Goal: Transaction & Acquisition: Download file/media

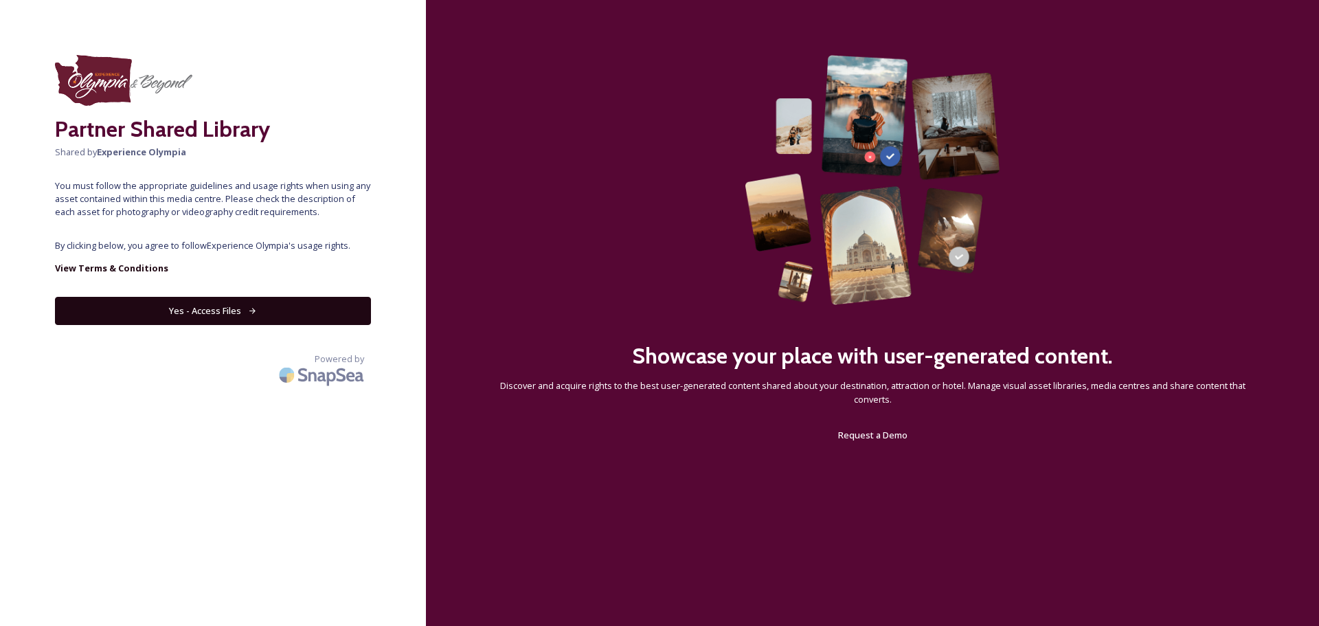
click at [260, 306] on button "Yes - Access Files" at bounding box center [213, 311] width 316 height 28
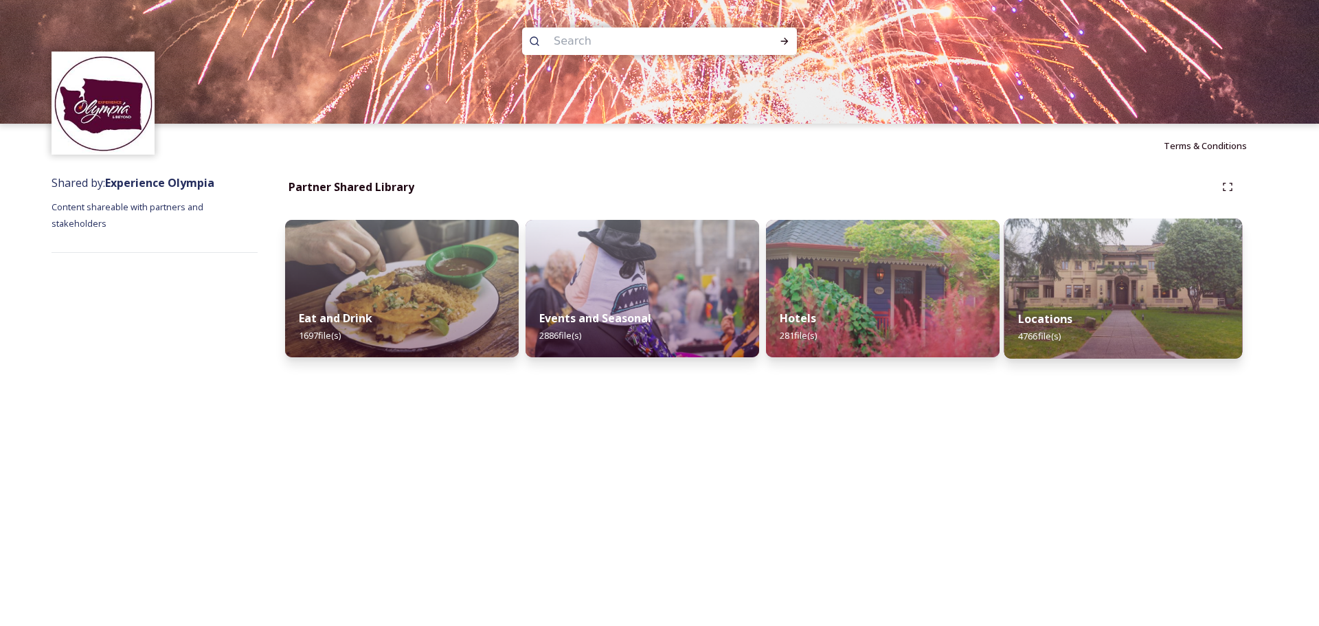
click at [1121, 288] on img at bounding box center [1123, 288] width 238 height 140
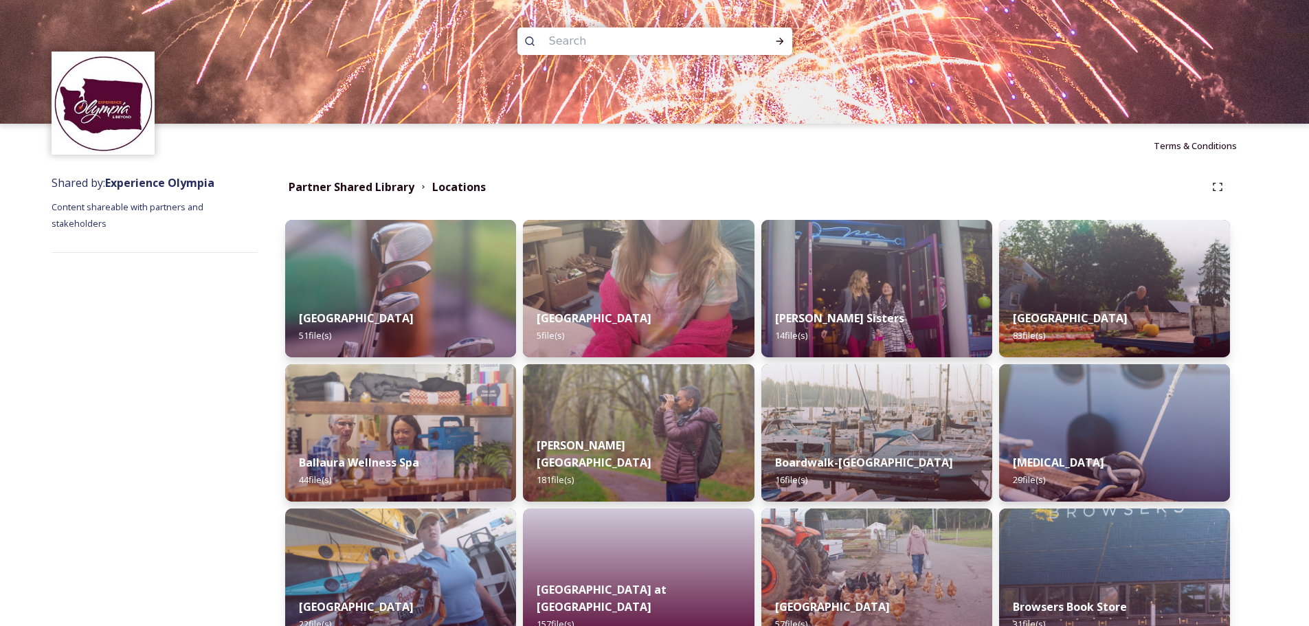
click at [618, 34] on input at bounding box center [636, 41] width 188 height 30
type input "nisqually"
click at [774, 40] on icon at bounding box center [779, 41] width 11 height 11
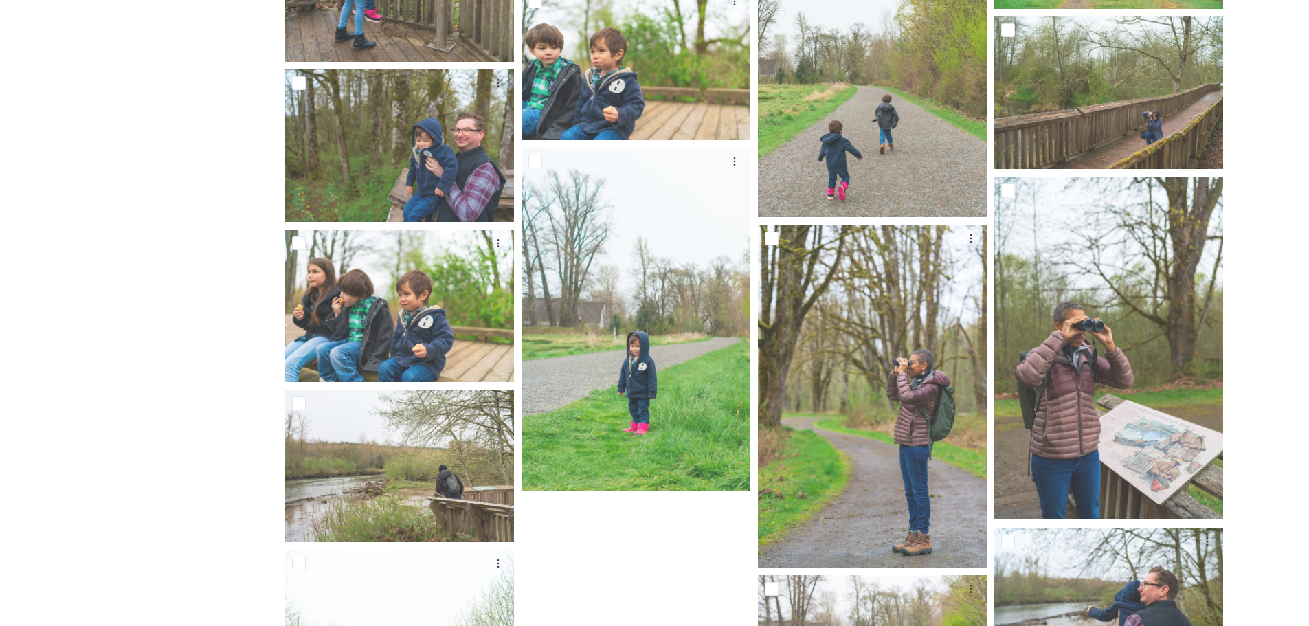
scroll to position [8207, 0]
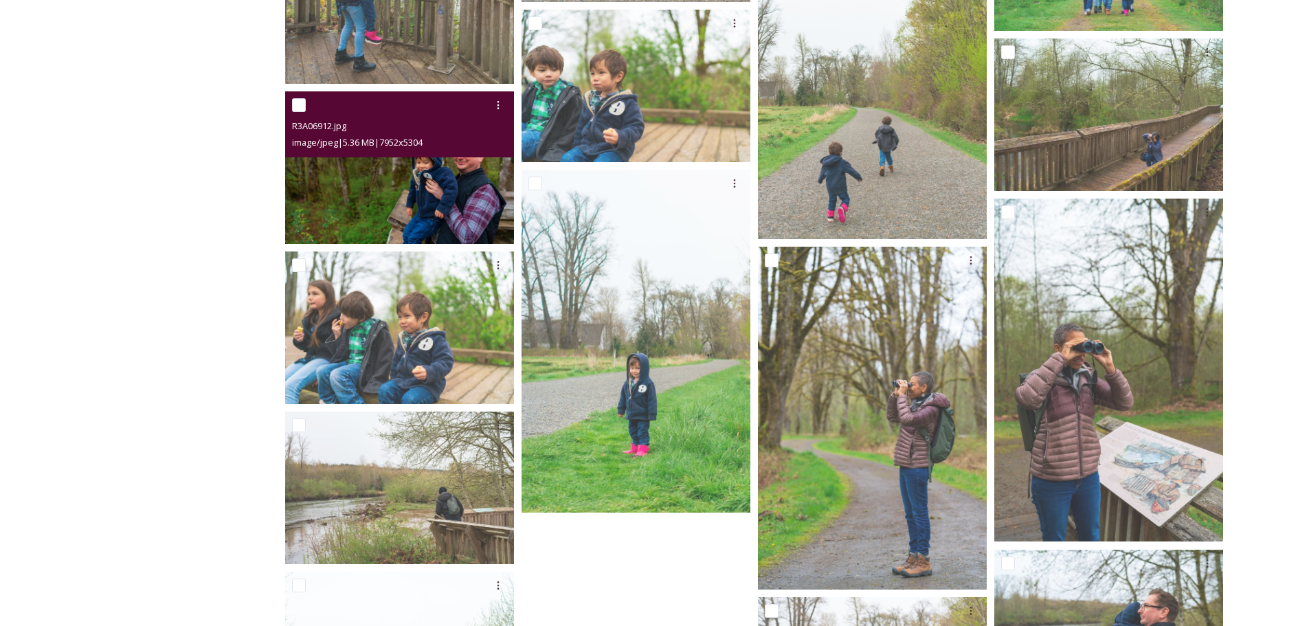
click at [400, 181] on img at bounding box center [399, 167] width 229 height 153
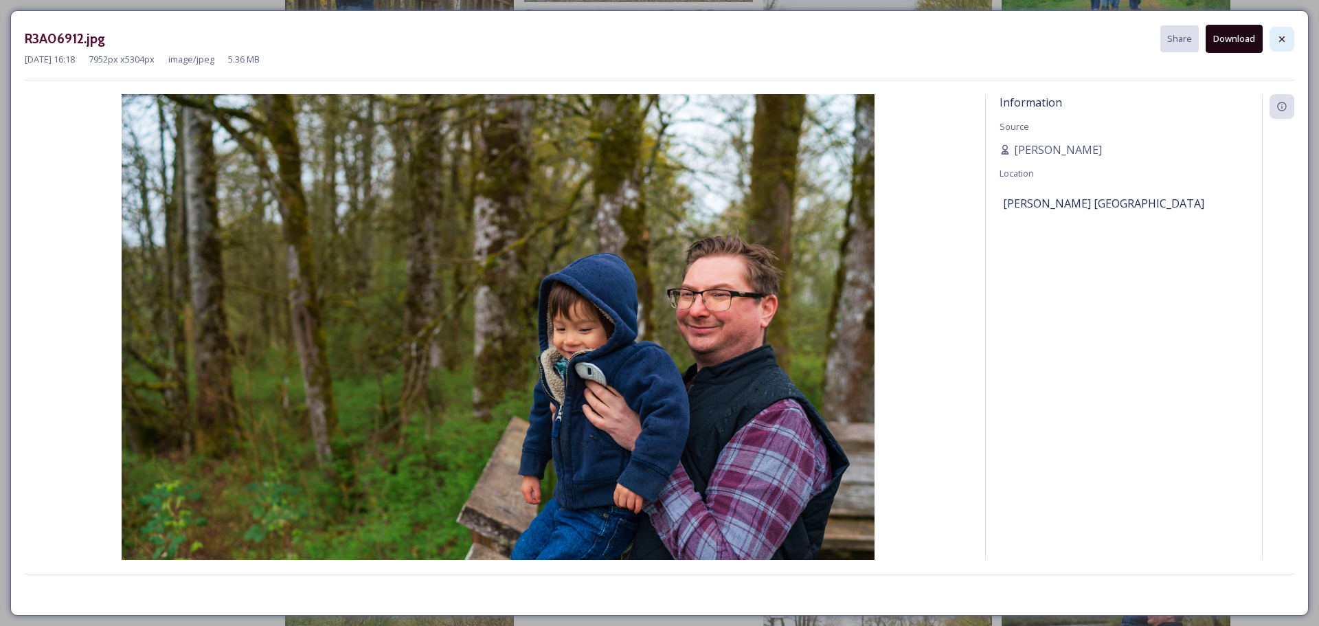
click at [1281, 39] on icon at bounding box center [1281, 38] width 5 height 5
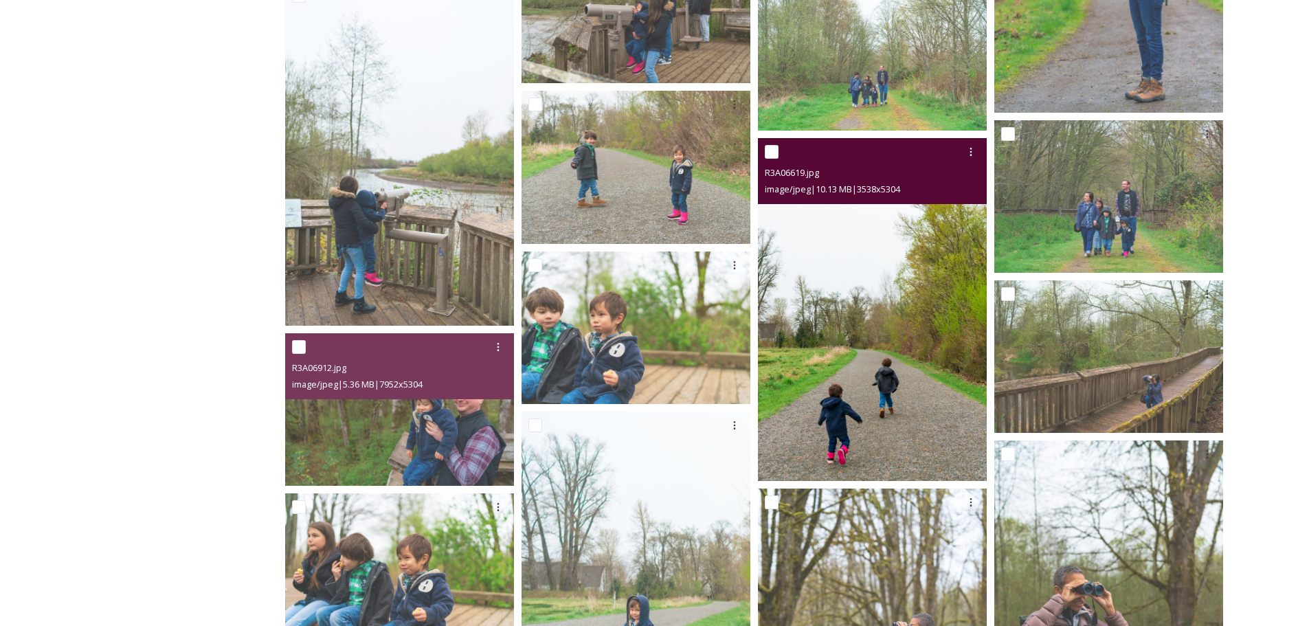
scroll to position [7932, 0]
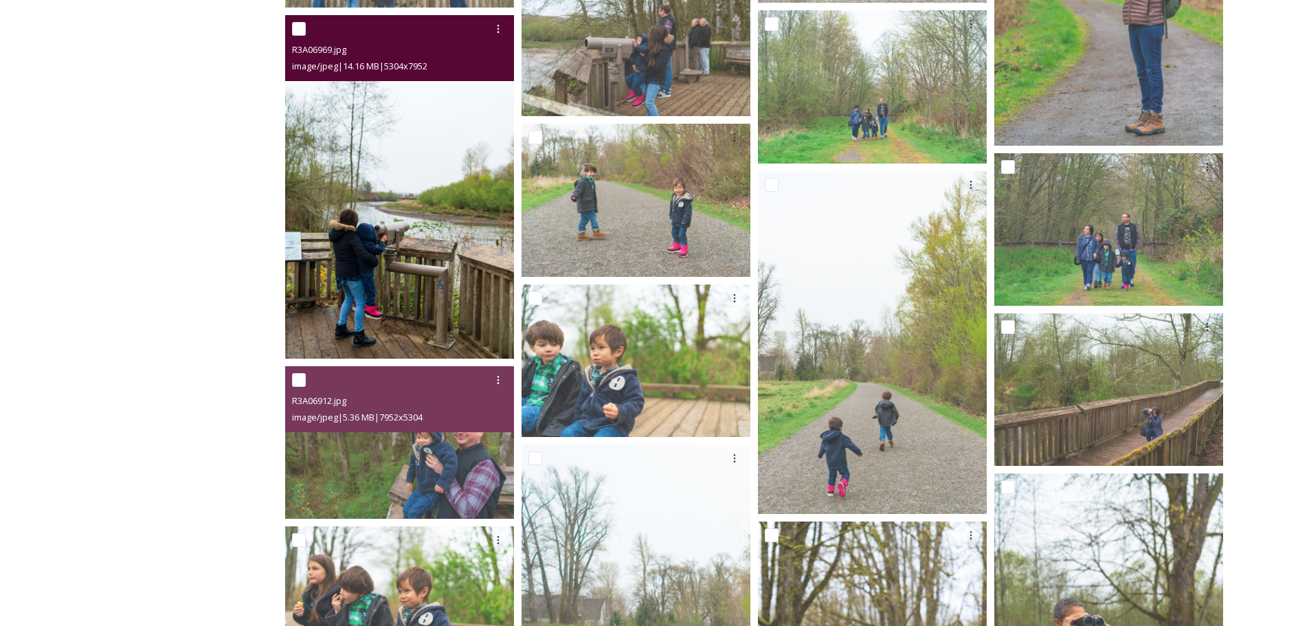
click at [410, 229] on img at bounding box center [399, 187] width 229 height 343
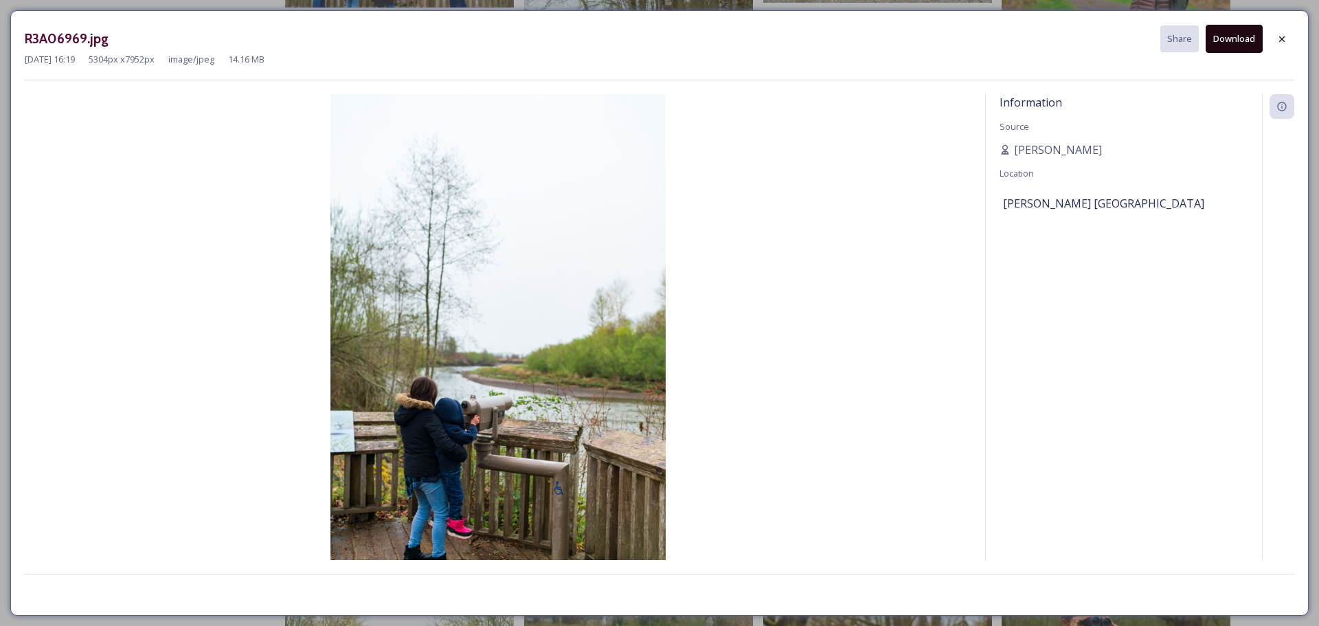
click at [1223, 41] on button "Download" at bounding box center [1234, 39] width 57 height 28
click at [1020, 64] on div "[DATE] 16:19 5304 px x 7952 px image/jpeg 14.16 MB" at bounding box center [660, 59] width 1270 height 13
click at [1279, 30] on div at bounding box center [1282, 39] width 25 height 25
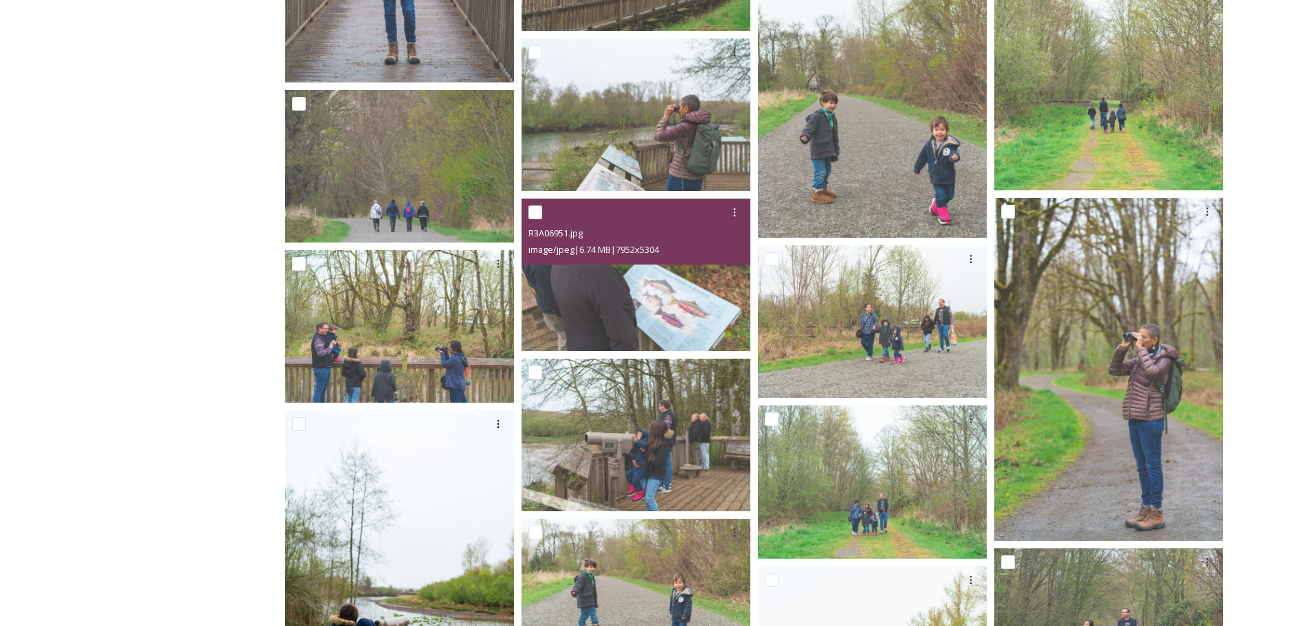
scroll to position [7657, 0]
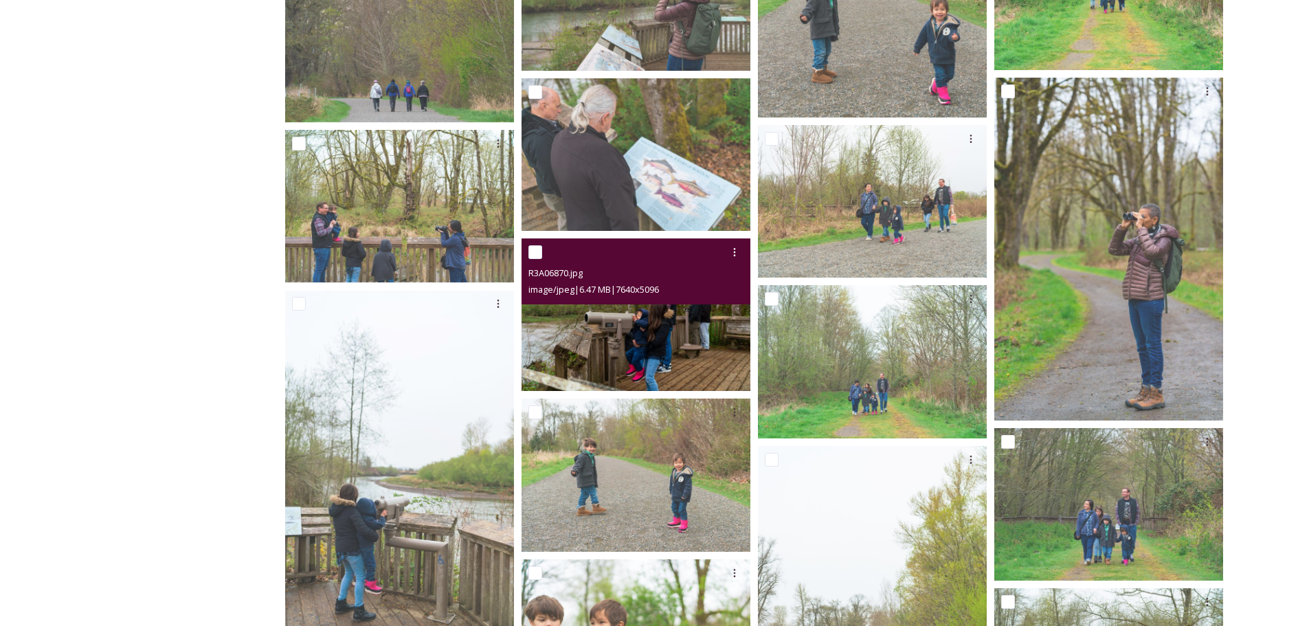
click at [649, 328] on img at bounding box center [635, 314] width 229 height 153
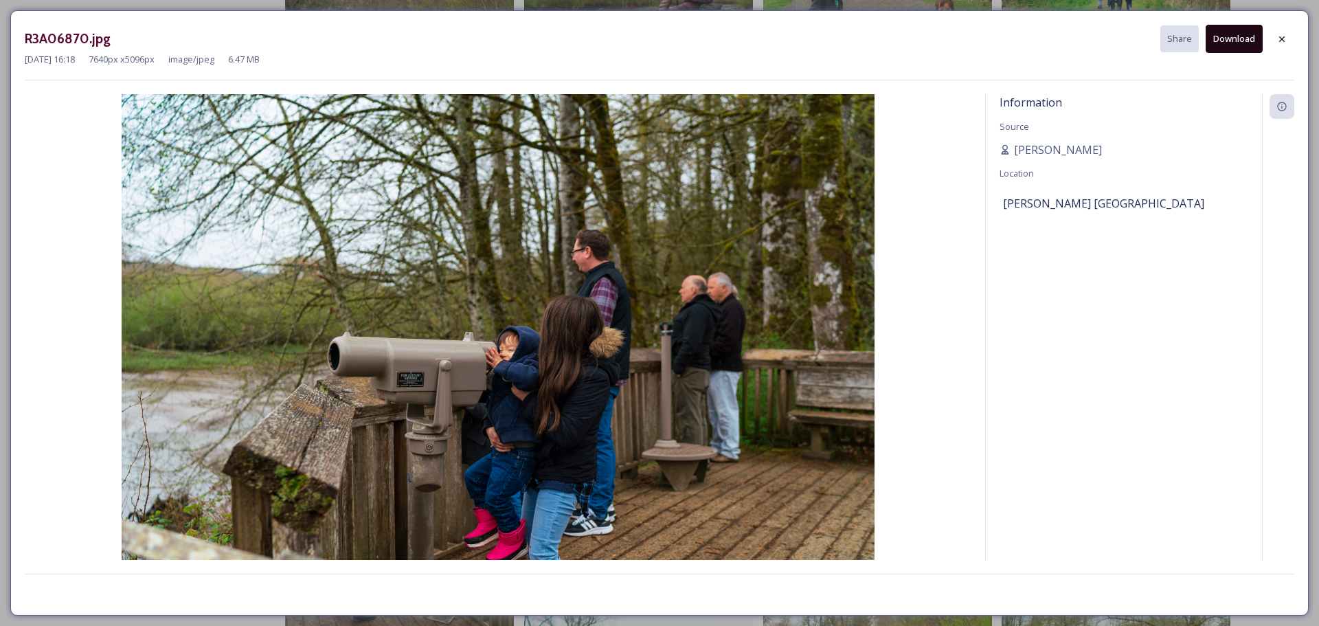
click at [1248, 37] on button "Download" at bounding box center [1234, 39] width 57 height 28
click at [1282, 38] on icon at bounding box center [1281, 38] width 5 height 5
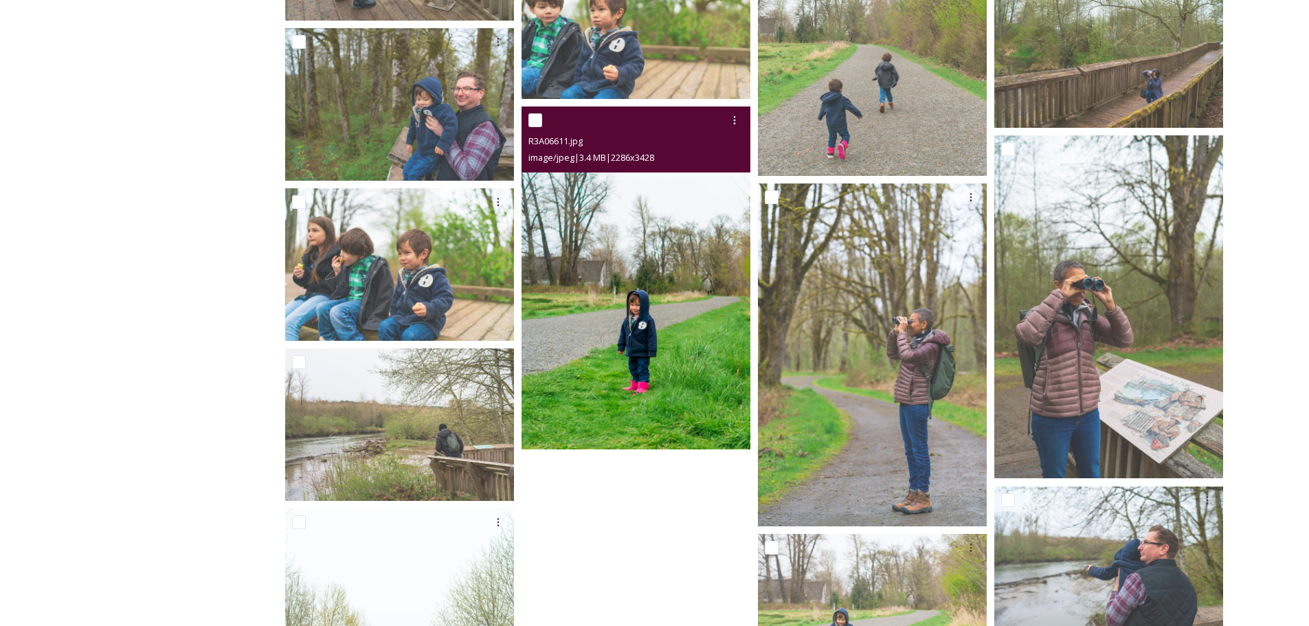
scroll to position [8276, 0]
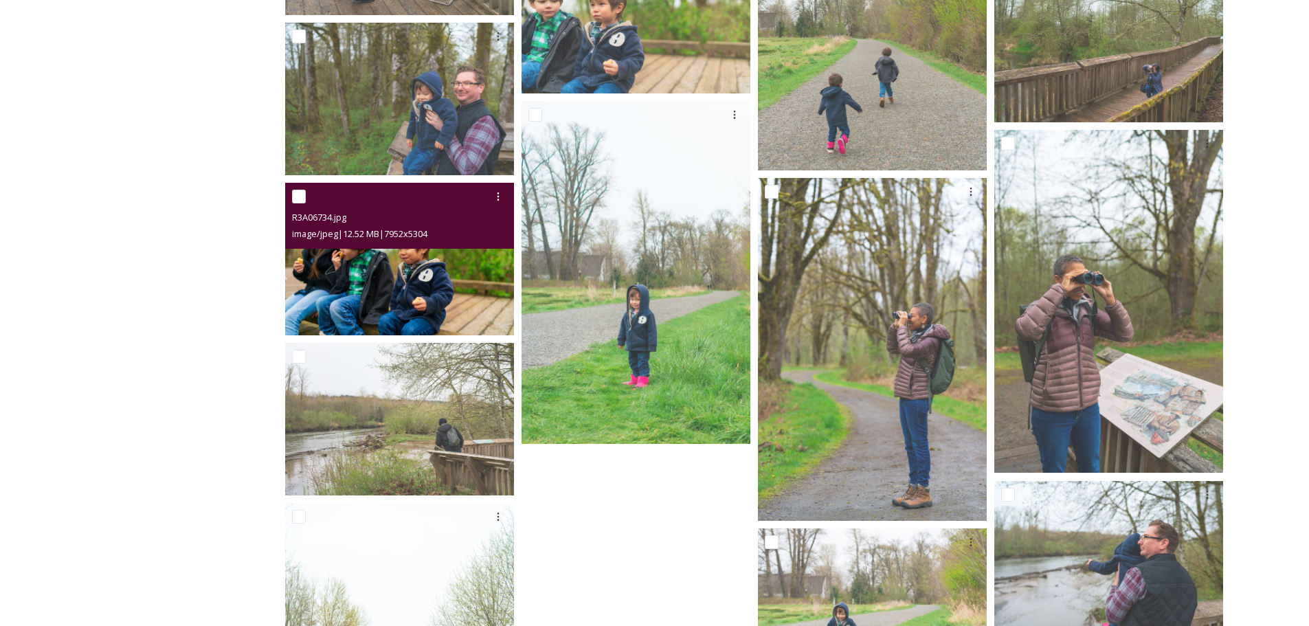
click at [452, 285] on img at bounding box center [399, 259] width 229 height 153
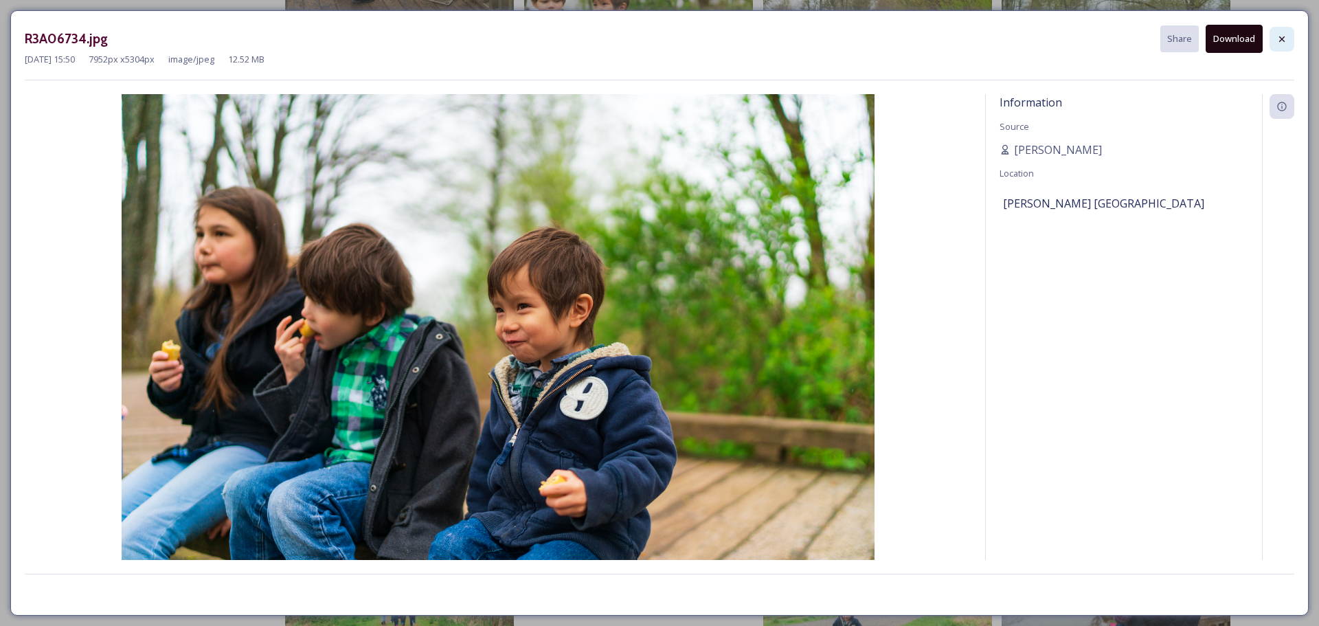
click at [1280, 34] on icon at bounding box center [1282, 39] width 11 height 11
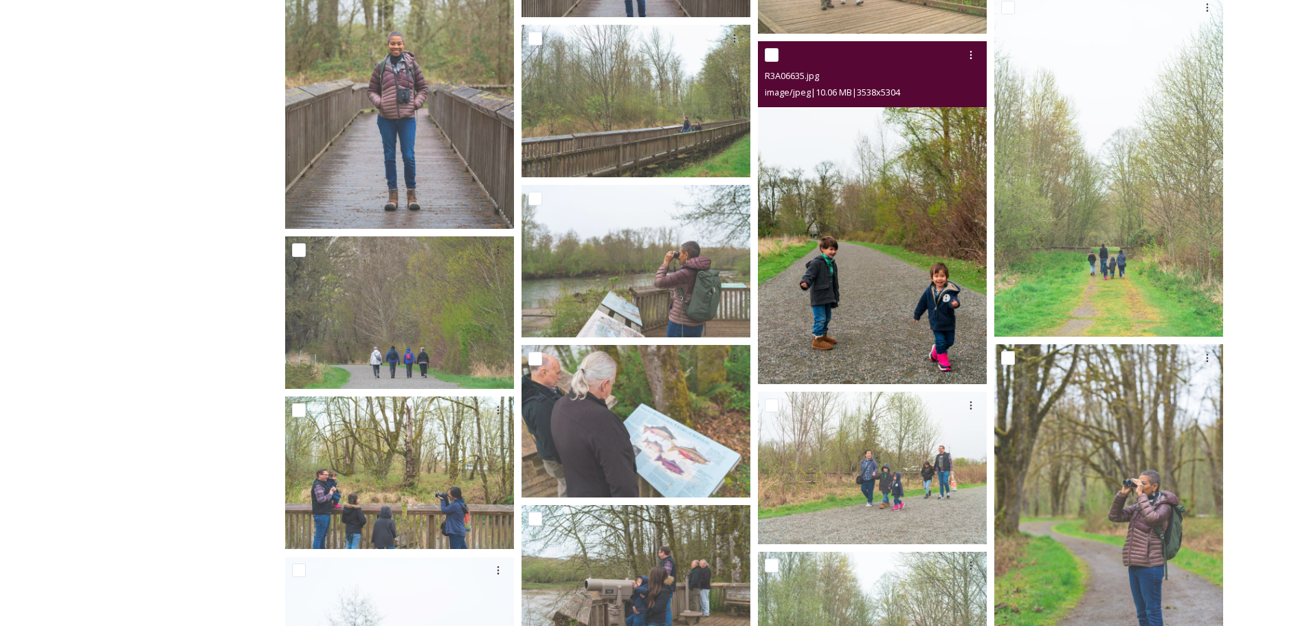
scroll to position [7382, 0]
